Goal: Task Accomplishment & Management: Manage account settings

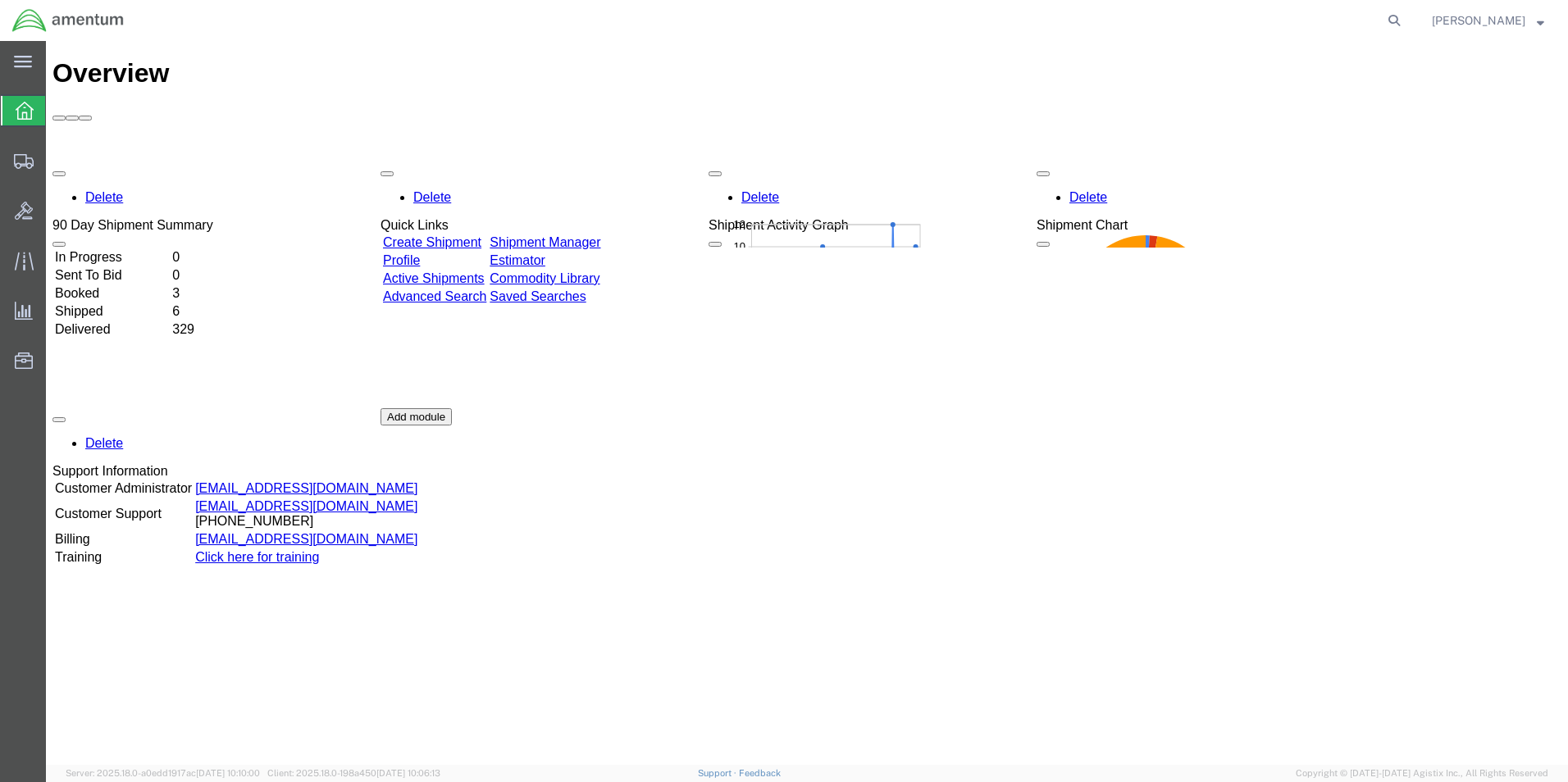
click at [600, 235] on link "Shipment Manager" at bounding box center [544, 242] width 111 height 14
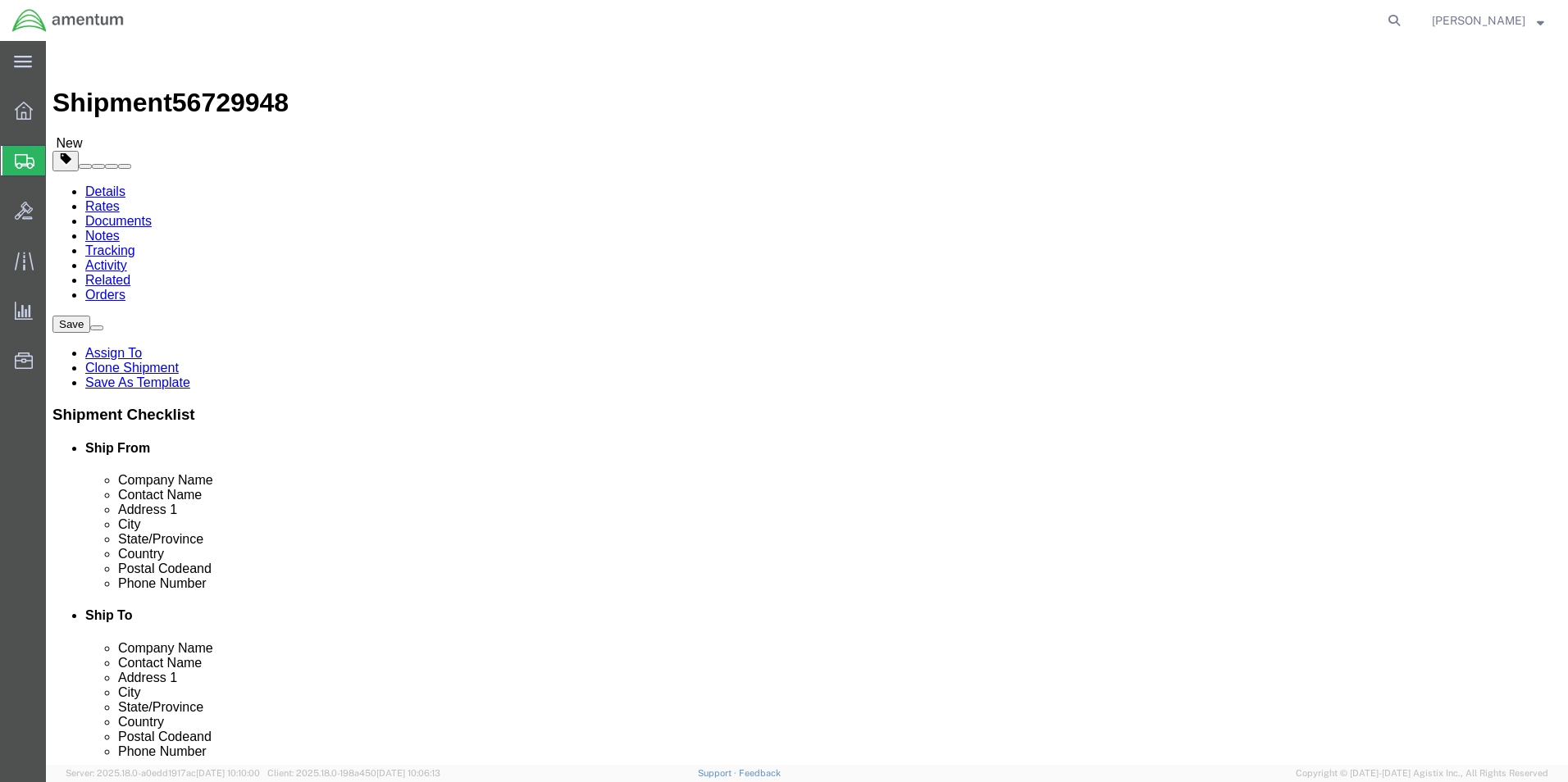
select select "42712"
select select
drag, startPoint x: 308, startPoint y: 340, endPoint x: 181, endPoint y: 343, distance: 127.0
click div "Contact Name [PERSON_NAME]"
type input "[PERSON_NAME]"
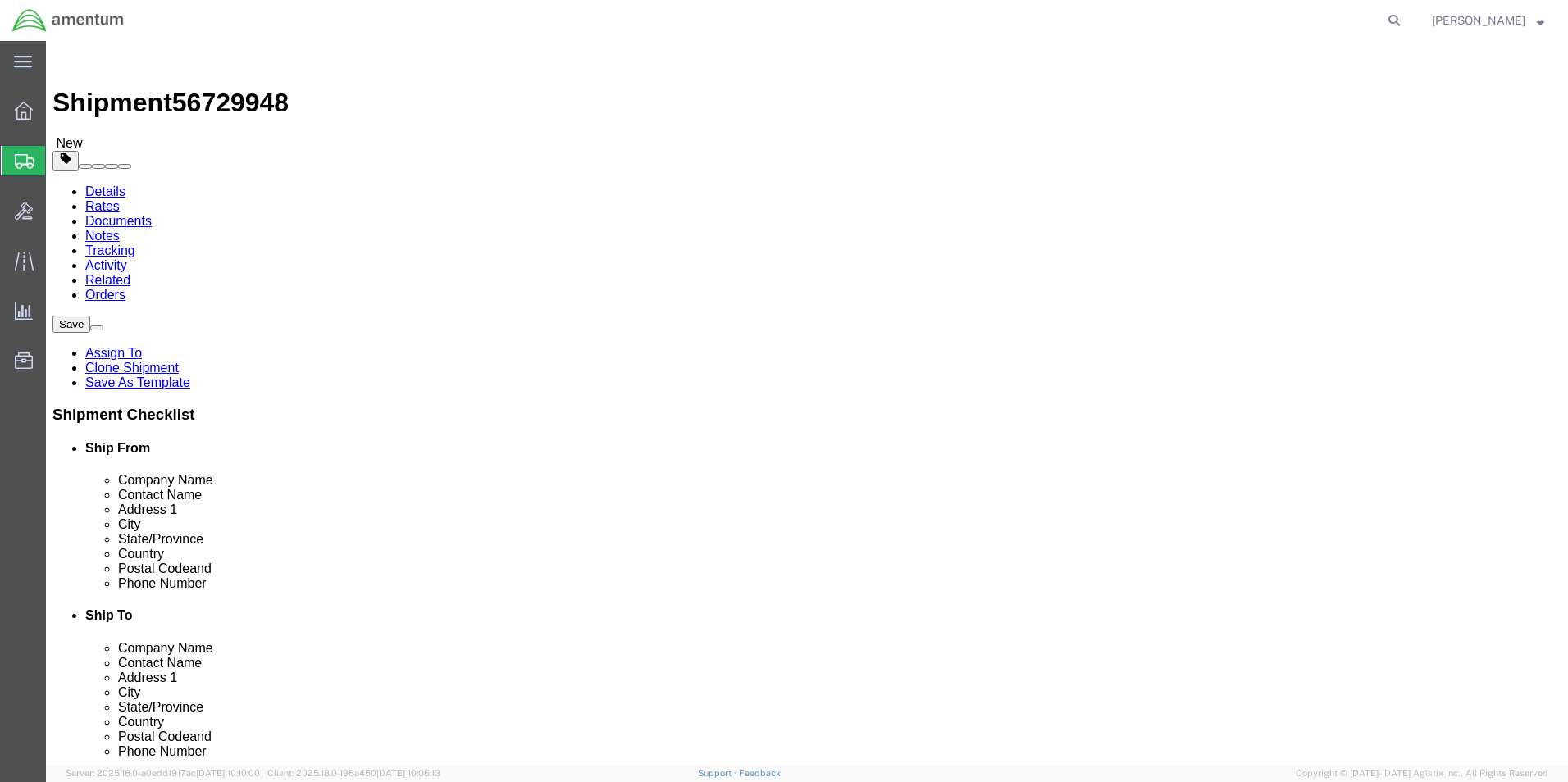
click p "- Amentum Services, Inc. - ([PERSON_NAME]) [STREET_ADDRESS][PERSON_NAME]"
select select
type input "[PERSON_NAME]"
type input "C 2-228 AVN"
type input "28308"
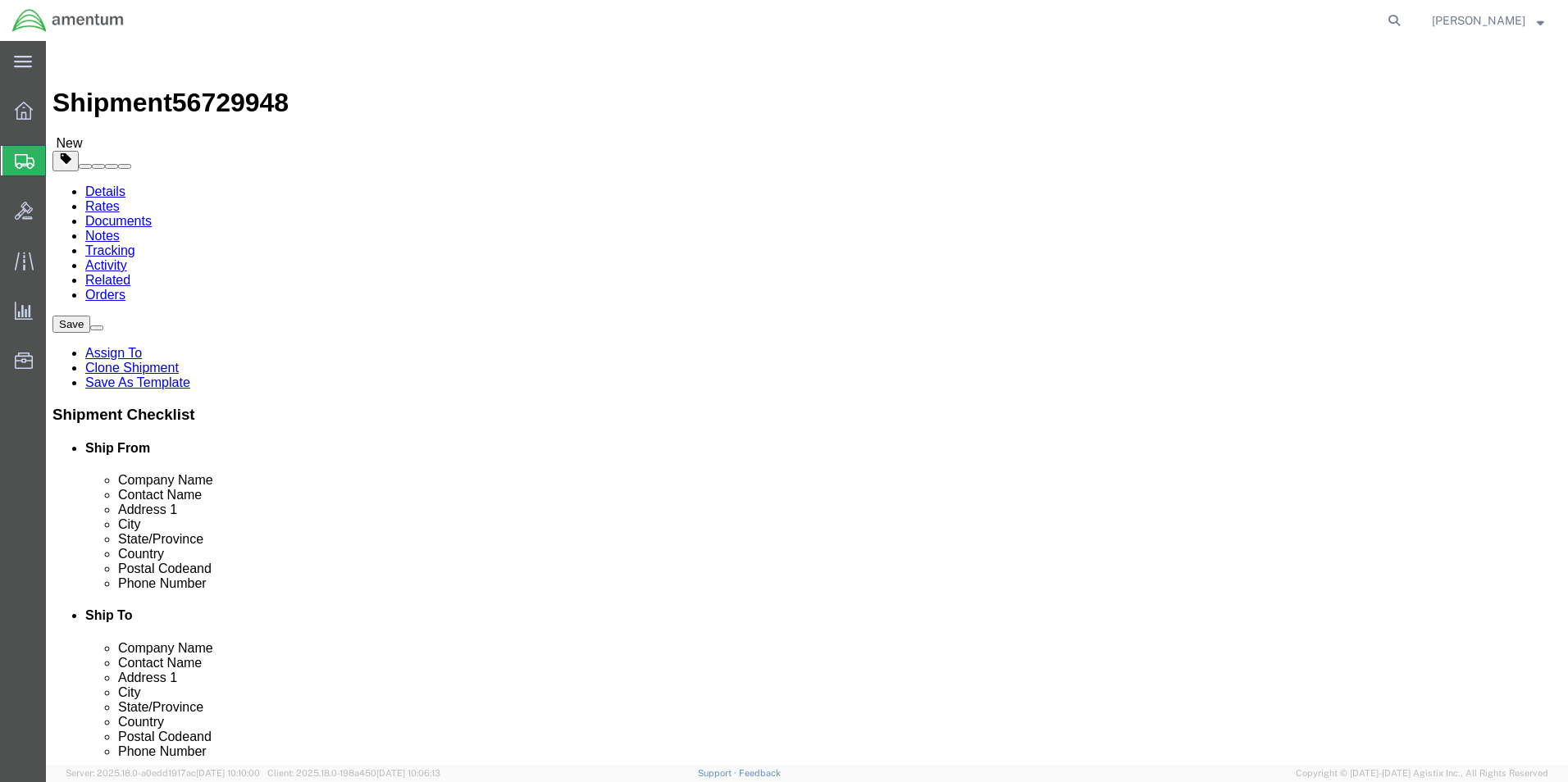
type input "[PHONE_NUMBER]"
type input "[PERSON_NAME][EMAIL_ADDRESS][PERSON_NAME][DOMAIN_NAME]"
checkbox input "true"
select select "NC"
type input "[PERSON_NAME]"
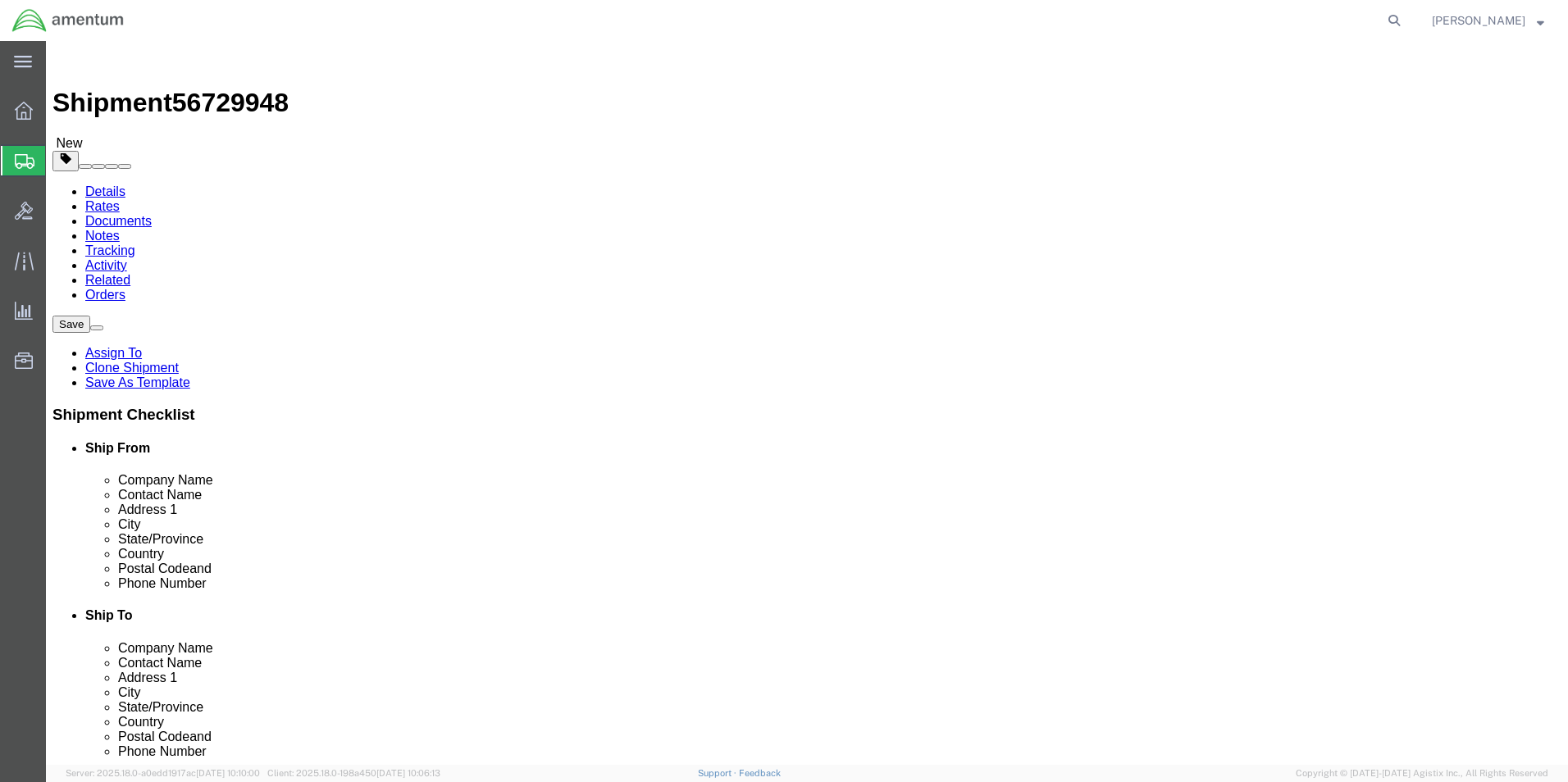
click input "checkbox"
checkbox input "false"
click button "Rate Shipment"
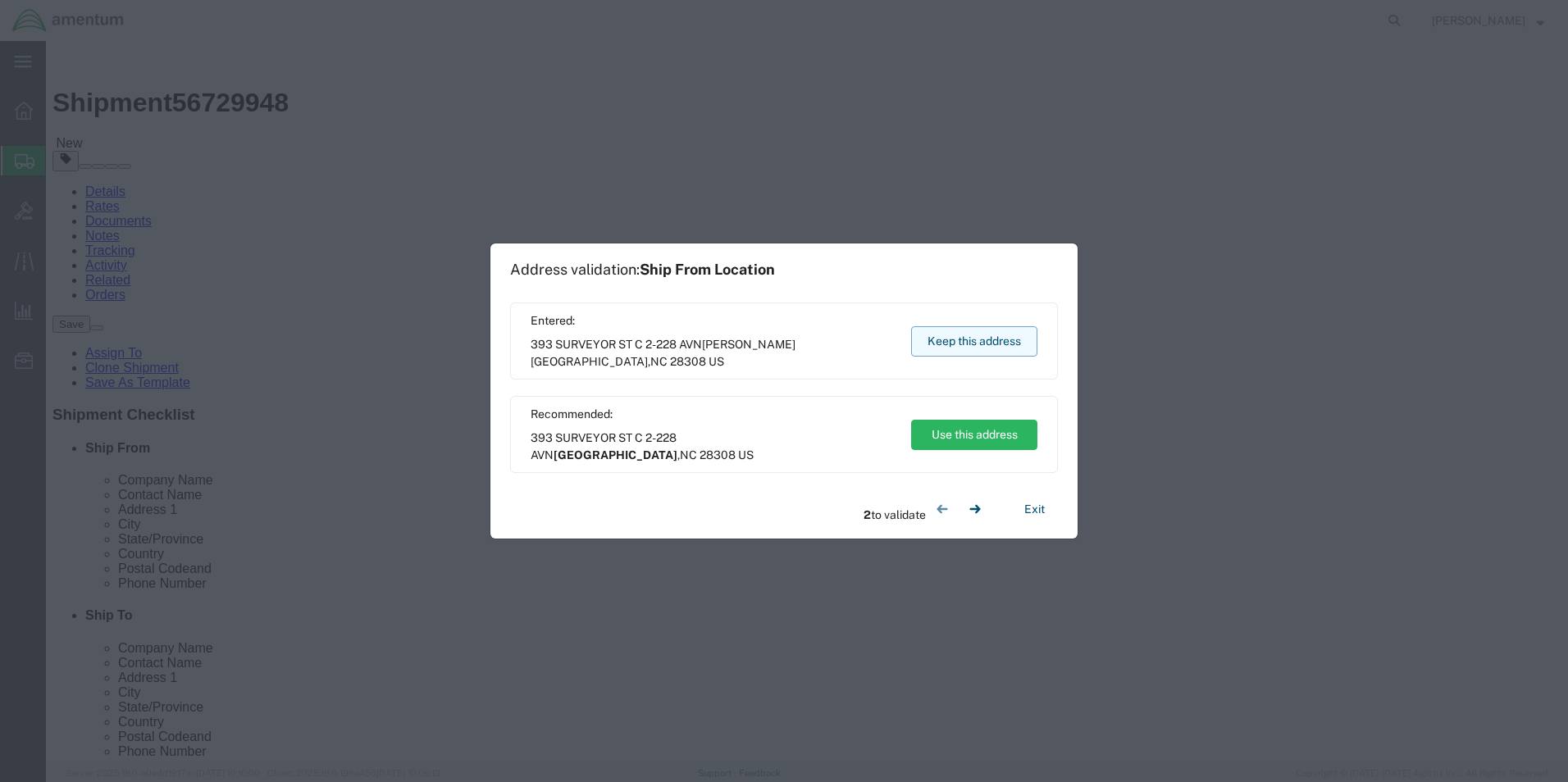
click at [934, 341] on button "Keep this address" at bounding box center [974, 342] width 127 height 31
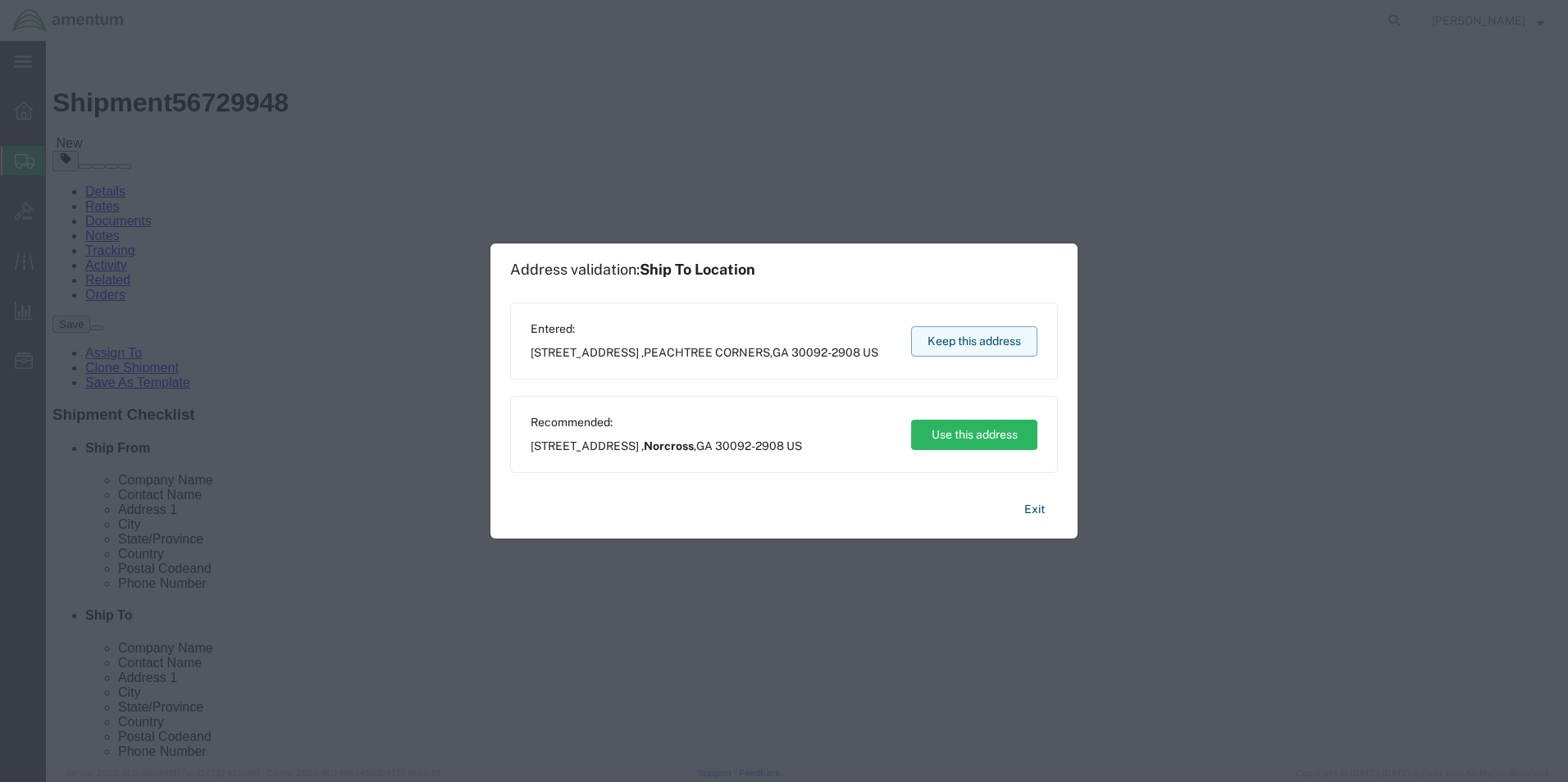
click at [931, 346] on button "Keep this address" at bounding box center [974, 342] width 127 height 31
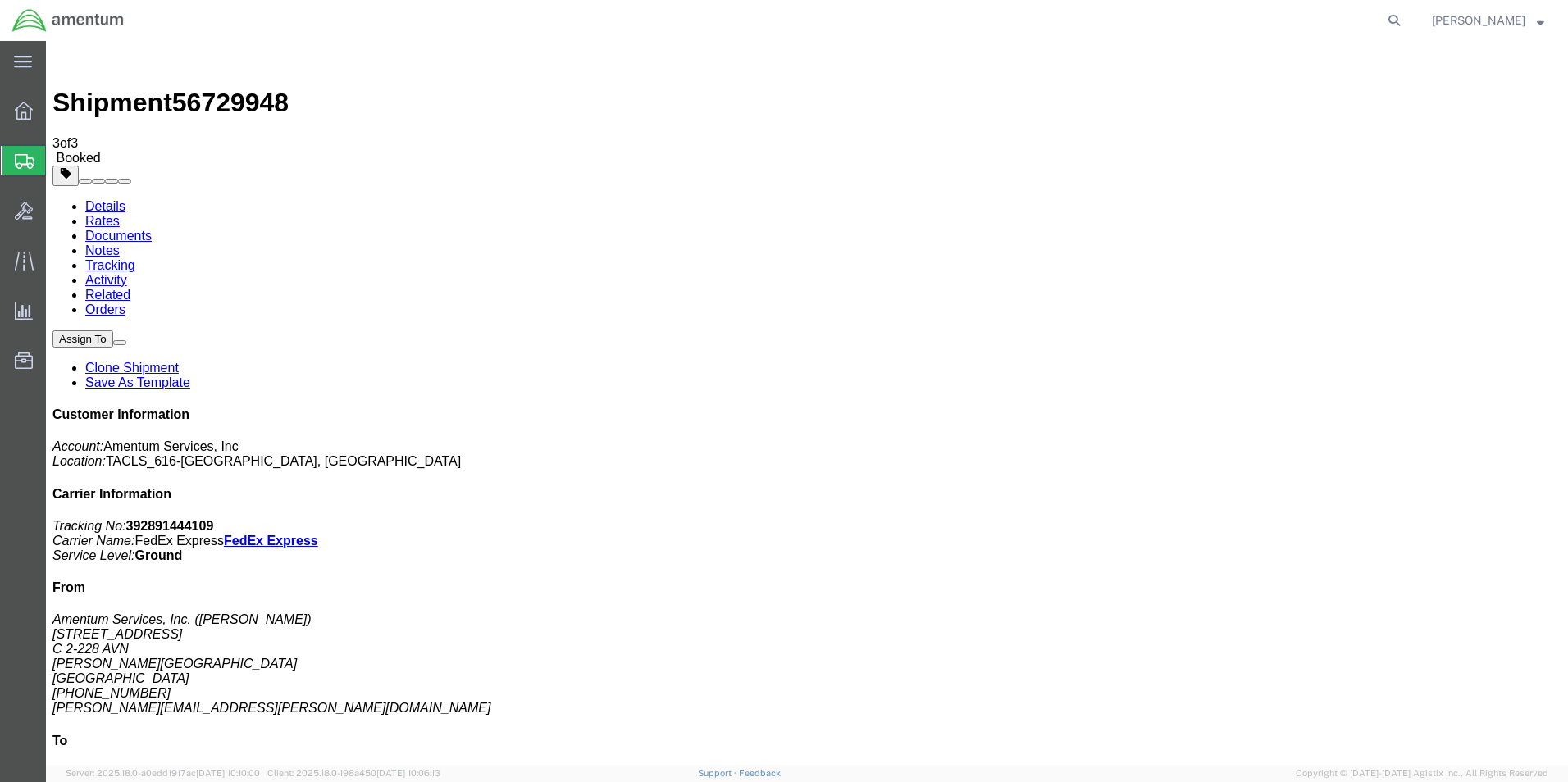
click at [101, 199] on link "Details" at bounding box center [106, 206] width 40 height 14
click link "Schedule pickup request"
